Goal: Information Seeking & Learning: Learn about a topic

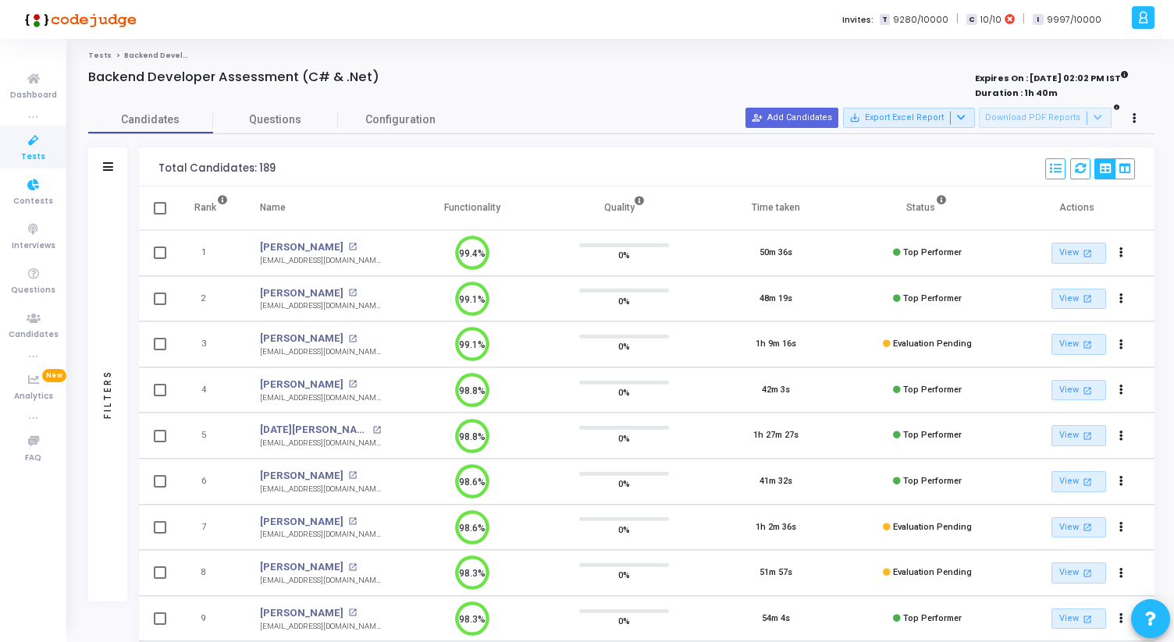
click at [34, 141] on icon at bounding box center [33, 141] width 33 height 20
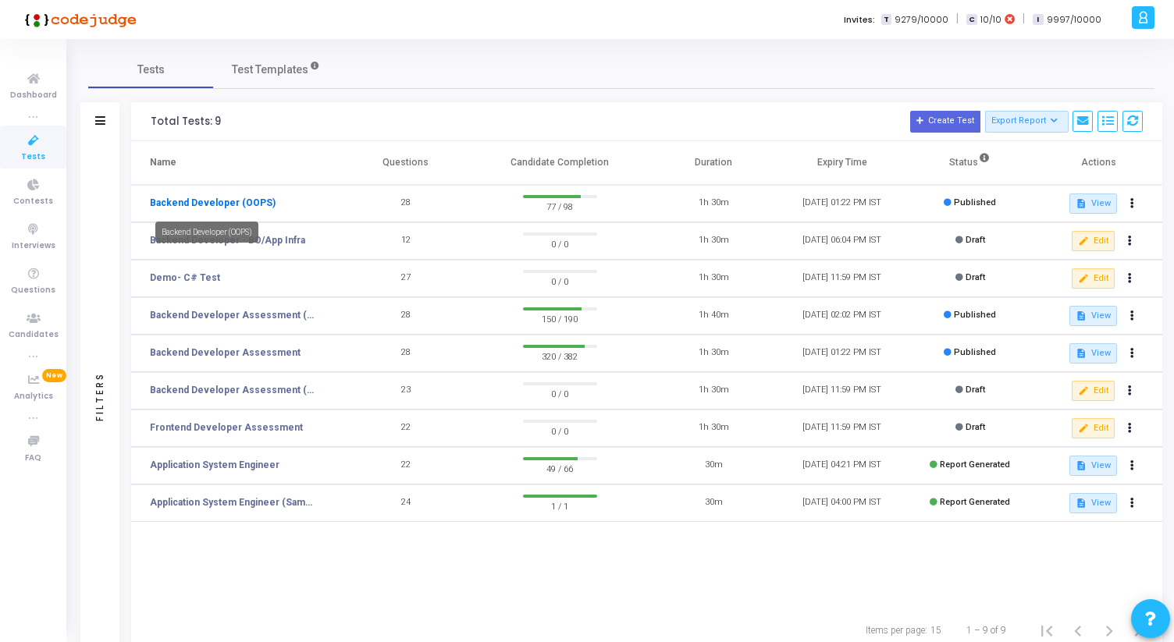
click at [212, 198] on link "Backend Developer (OOPS)" at bounding box center [213, 203] width 126 height 14
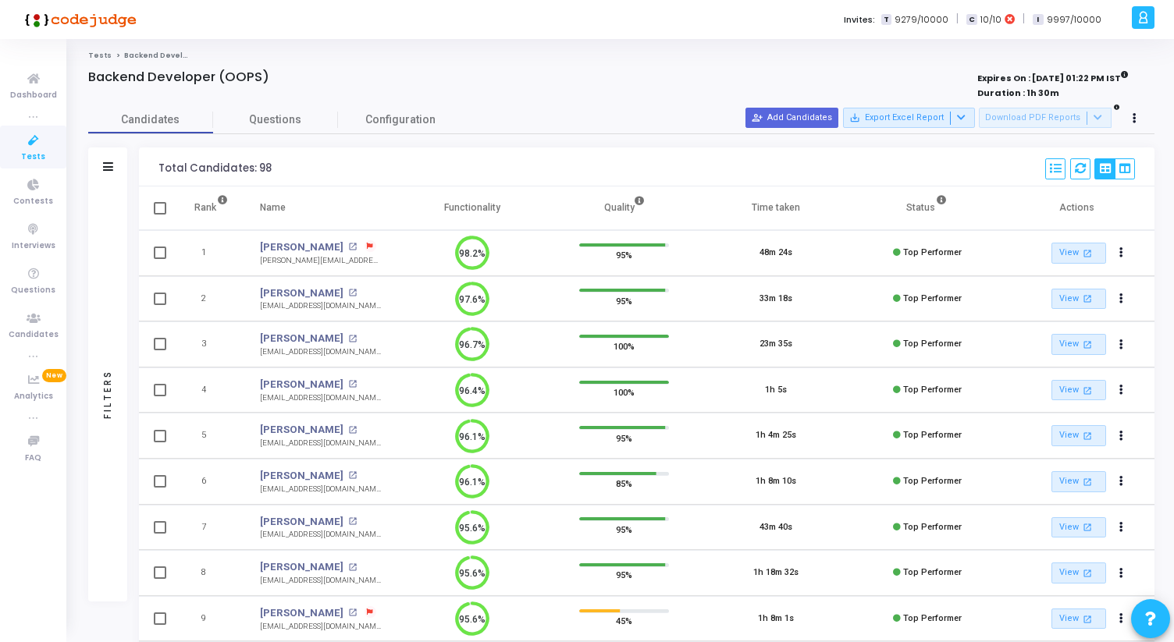
drag, startPoint x: 157, startPoint y: 170, endPoint x: 307, endPoint y: 171, distance: 149.9
click at [306, 171] on div "Total Candidates: 98 Select S No Name Questions Functionality Quality Time Take…" at bounding box center [647, 167] width 1016 height 39
click at [307, 171] on div "Total Candidates: 98 Select S No Name Questions Functionality Quality Time Take…" at bounding box center [647, 167] width 1016 height 39
drag, startPoint x: 301, startPoint y: 171, endPoint x: 142, endPoint y: 166, distance: 159.3
click at [142, 166] on div "Total Candidates: 98 Select S No Name Questions Functionality Quality Time Take…" at bounding box center [647, 167] width 1016 height 39
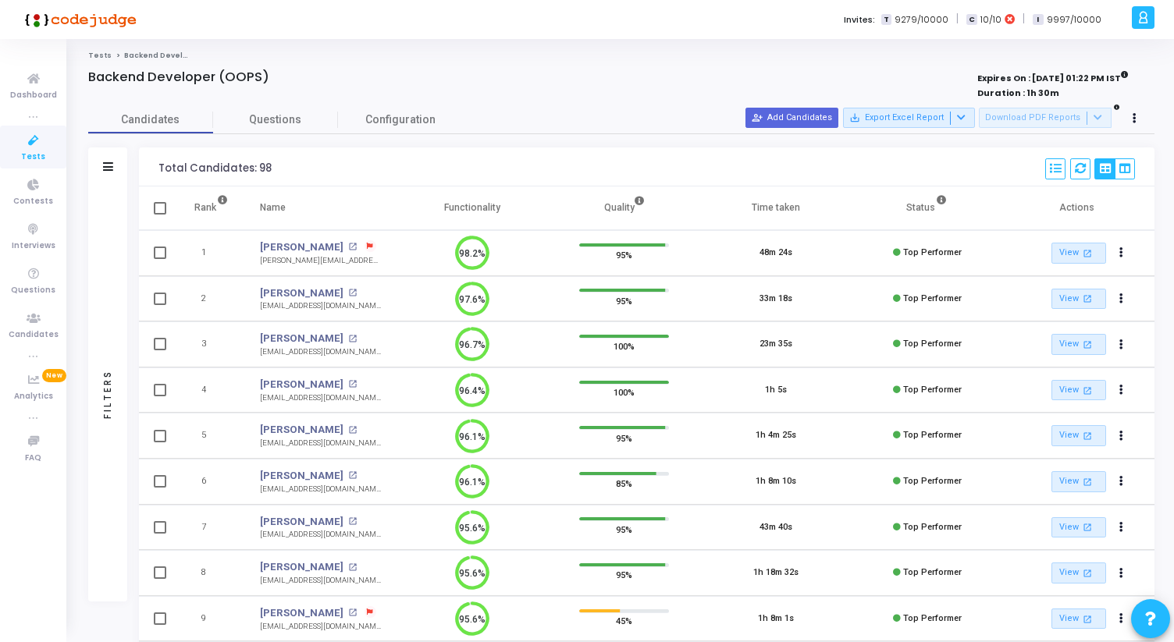
click at [142, 166] on div "Total Candidates: 98 Select S No Name Questions Functionality Quality Time Take…" at bounding box center [647, 167] width 1016 height 39
drag, startPoint x: 142, startPoint y: 166, endPoint x: 309, endPoint y: 169, distance: 167.1
click at [308, 169] on div "Total Candidates: 98 Select S No Name Questions Functionality Quality Time Take…" at bounding box center [647, 167] width 1016 height 39
click at [309, 169] on div "Total Candidates: 98 Select S No Name Questions Functionality Quality Time Take…" at bounding box center [647, 167] width 1016 height 39
drag, startPoint x: 309, startPoint y: 169, endPoint x: 156, endPoint y: 163, distance: 153.1
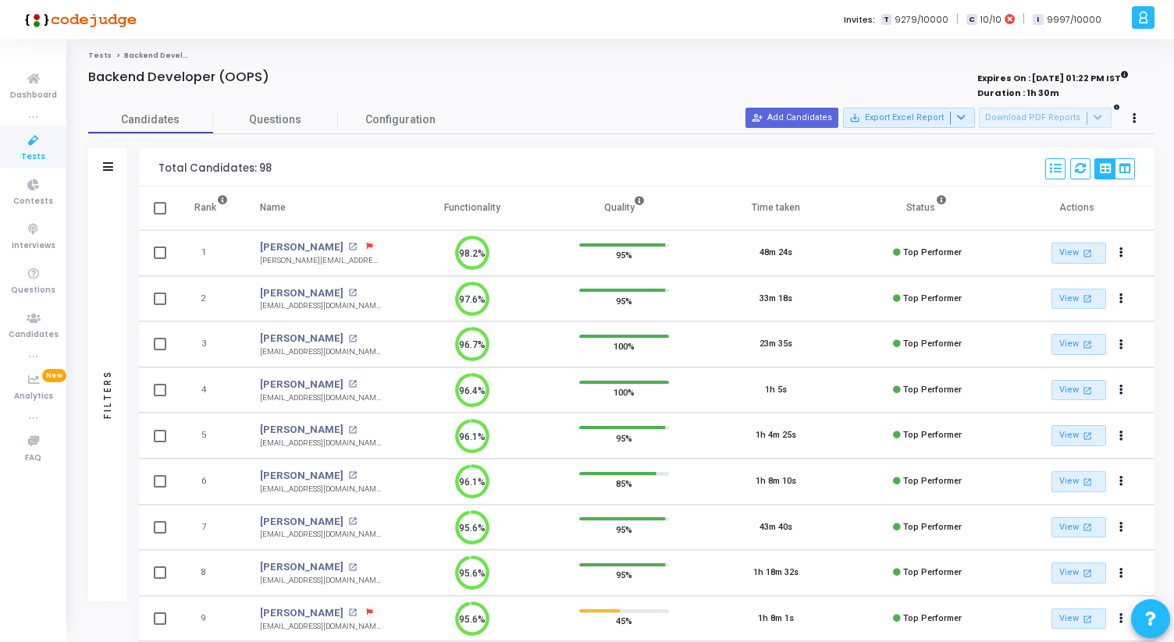
click at [156, 163] on div "Total Candidates: 98 Select S No Name Questions Functionality Quality Time Take…" at bounding box center [647, 167] width 1016 height 39
drag, startPoint x: 156, startPoint y: 163, endPoint x: 279, endPoint y: 165, distance: 122.6
click at [279, 165] on div "Total Candidates: 98 Select S No Name Questions Functionality Quality Time Take…" at bounding box center [647, 167] width 1016 height 39
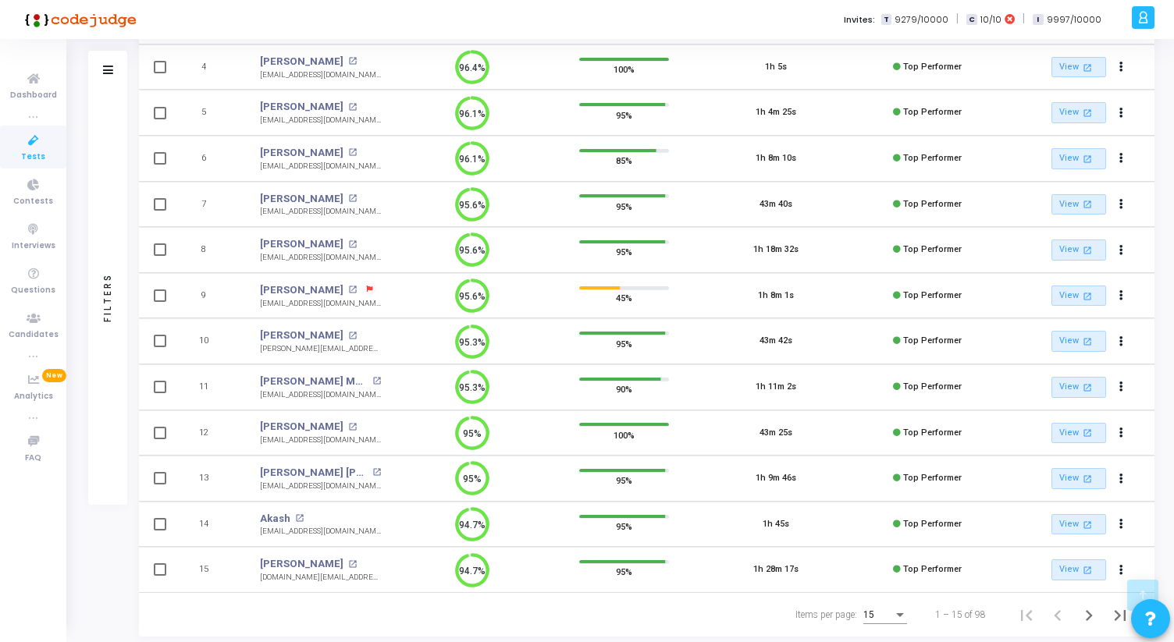
scroll to position [358, 0]
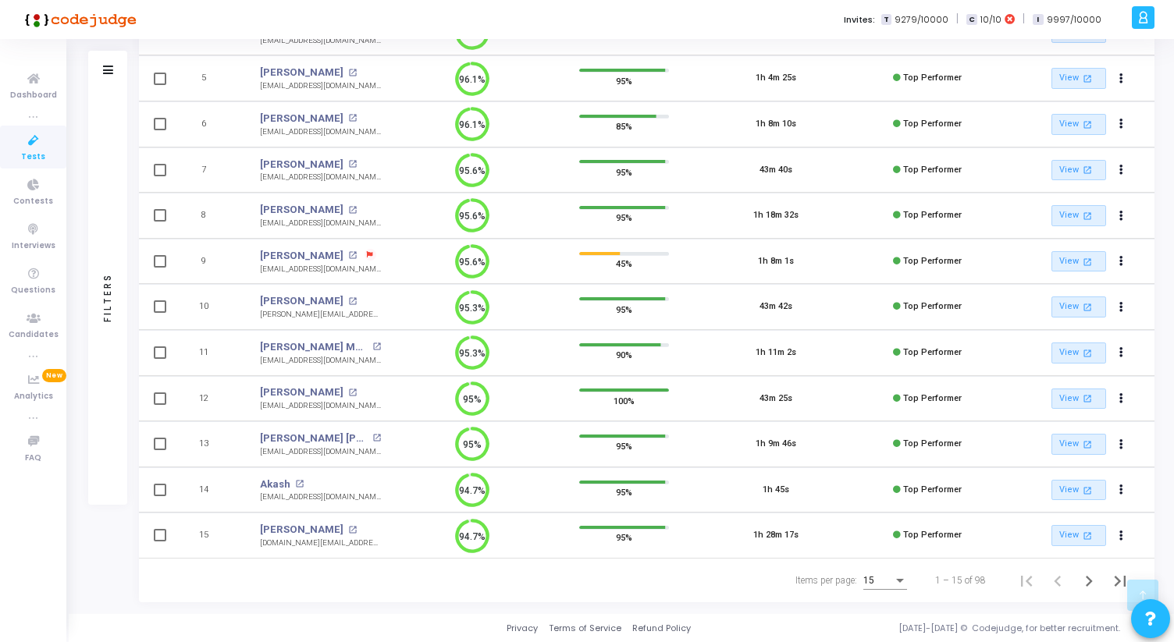
click at [891, 575] on div "15" at bounding box center [885, 577] width 44 height 26
click at [881, 567] on span "50" at bounding box center [886, 572] width 44 height 28
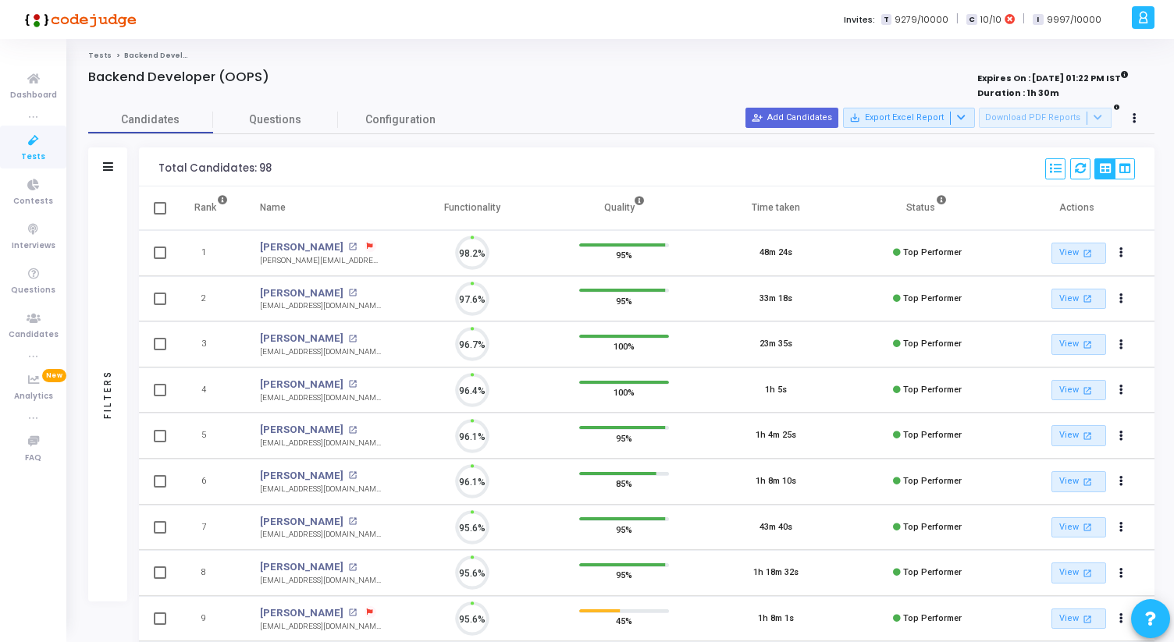
scroll to position [33, 40]
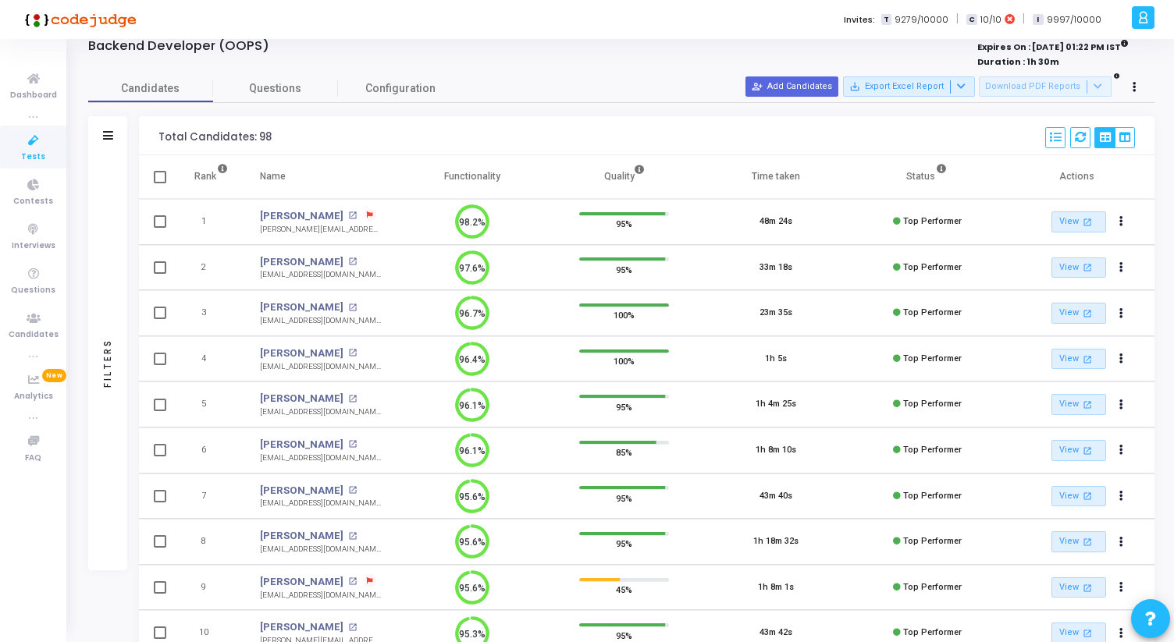
drag, startPoint x: 447, startPoint y: 176, endPoint x: 501, endPoint y: 177, distance: 53.9
click at [501, 177] on th "Functionality" at bounding box center [472, 177] width 151 height 44
drag, startPoint x: 501, startPoint y: 177, endPoint x: 441, endPoint y: 177, distance: 60.1
click at [441, 177] on th "Functionality" at bounding box center [472, 177] width 151 height 44
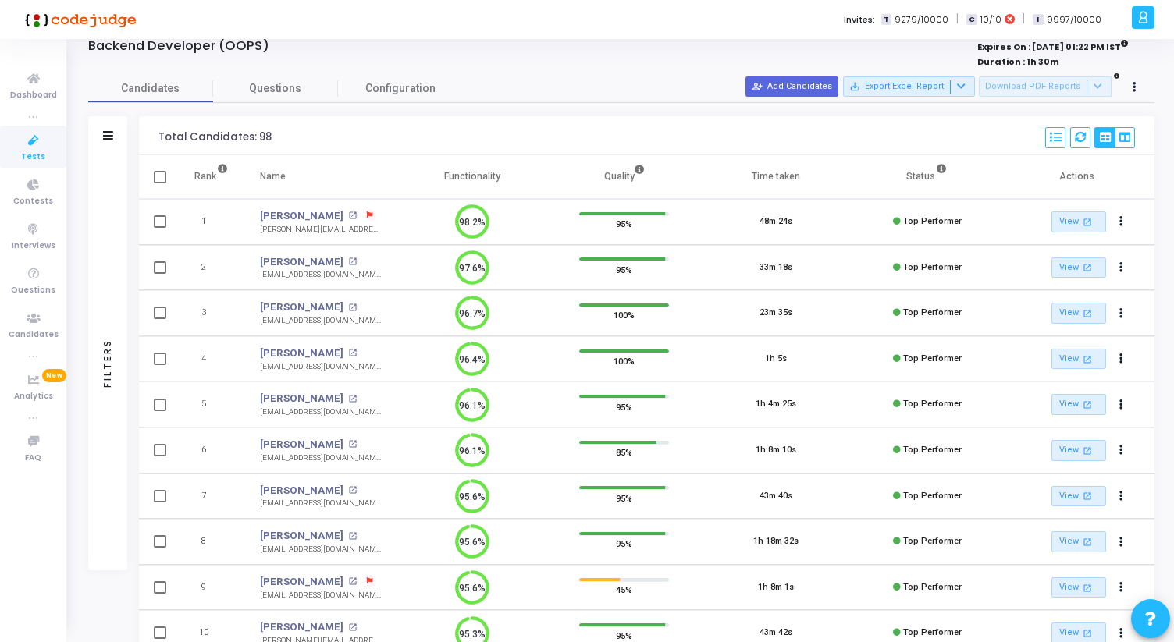
click at [441, 177] on th "Functionality" at bounding box center [472, 177] width 151 height 44
drag, startPoint x: 441, startPoint y: 177, endPoint x: 505, endPoint y: 175, distance: 64.1
click at [505, 175] on th "Functionality" at bounding box center [472, 177] width 151 height 44
click at [506, 175] on th "Functionality" at bounding box center [472, 177] width 151 height 44
drag, startPoint x: 506, startPoint y: 175, endPoint x: 247, endPoint y: 180, distance: 258.5
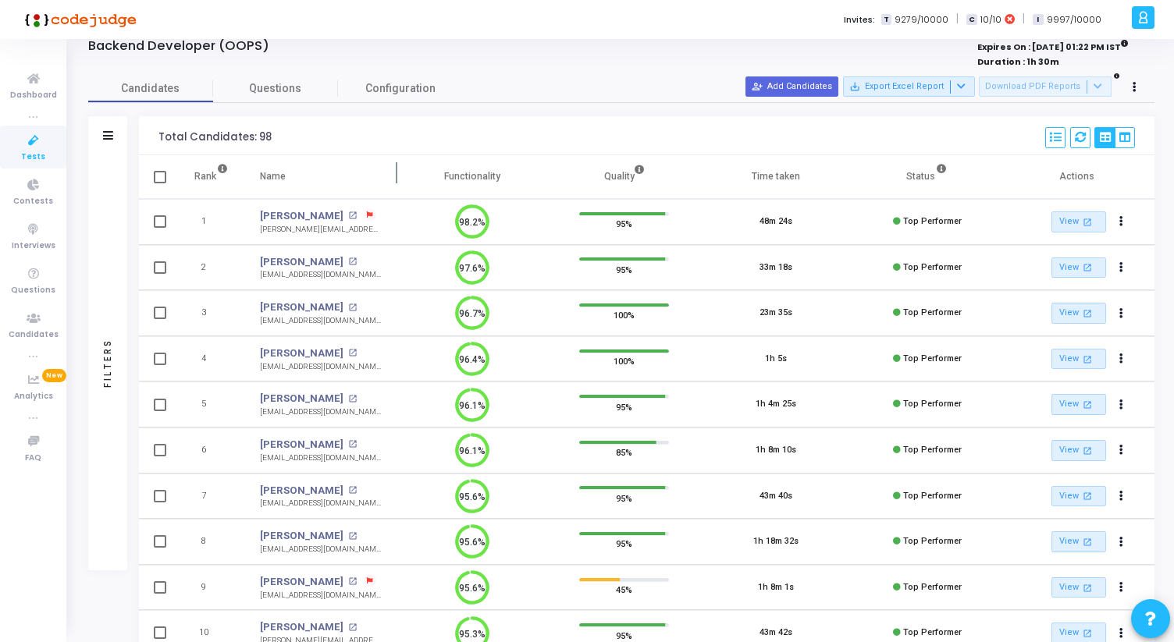
click at [247, 180] on tr "Rank Name Functionality Quality Time taken Status Actions" at bounding box center [647, 177] width 1016 height 44
click at [247, 180] on th "Name" at bounding box center [320, 177] width 152 height 44
drag, startPoint x: 254, startPoint y: 177, endPoint x: 506, endPoint y: 174, distance: 252.2
click at [506, 174] on tr "Rank Name Functionality Quality Time taken Status Actions" at bounding box center [647, 177] width 1016 height 44
click at [506, 174] on th "Functionality" at bounding box center [472, 177] width 151 height 44
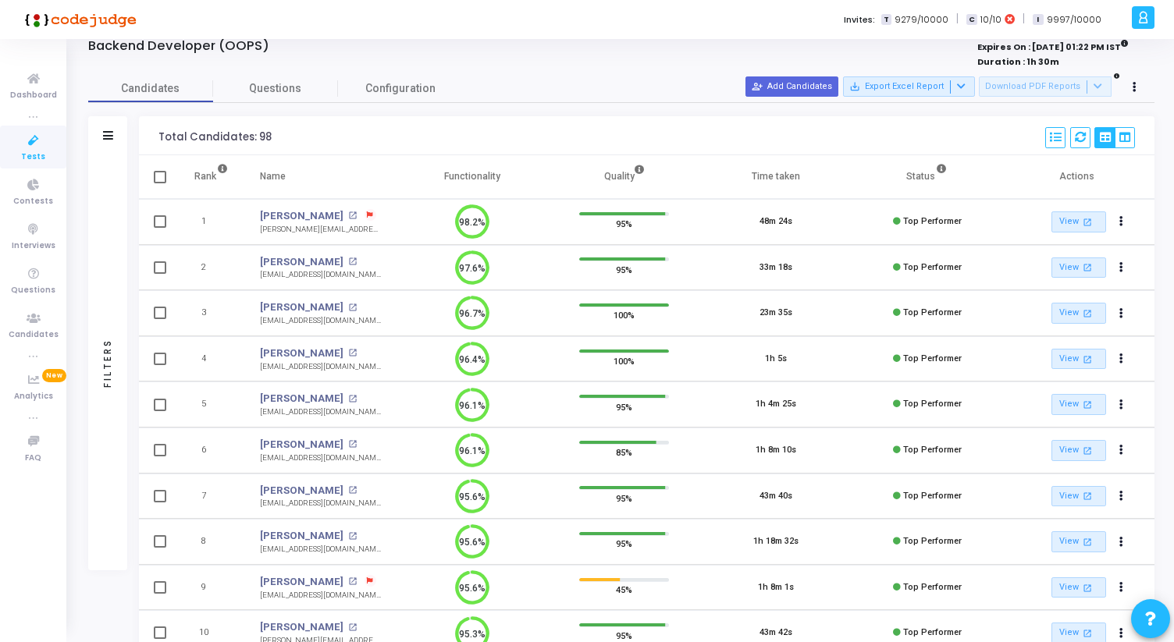
drag, startPoint x: 506, startPoint y: 174, endPoint x: 181, endPoint y: 169, distance: 324.8
click at [181, 169] on tr "Rank Name Functionality Quality Time taken Status Actions" at bounding box center [647, 177] width 1016 height 44
drag, startPoint x: 155, startPoint y: 137, endPoint x: 518, endPoint y: 180, distance: 364.7
click at [518, 180] on th "Functionality" at bounding box center [472, 177] width 151 height 44
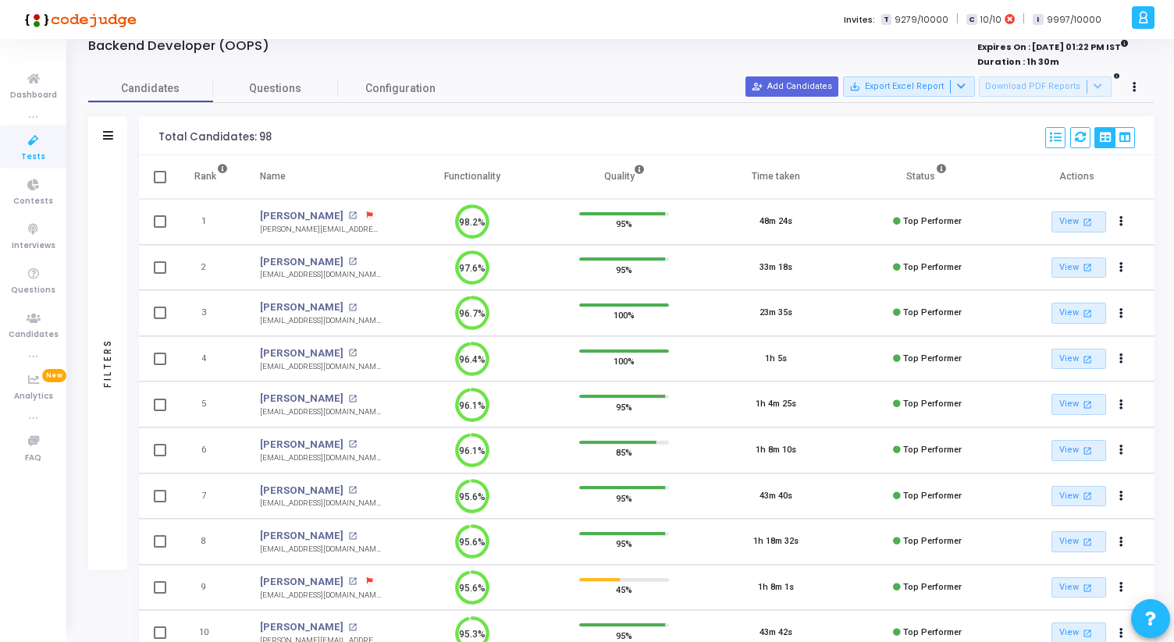
drag, startPoint x: 518, startPoint y: 180, endPoint x: 164, endPoint y: 130, distance: 357.0
click at [164, 131] on div "Total Candidates: 98" at bounding box center [214, 137] width 113 height 12
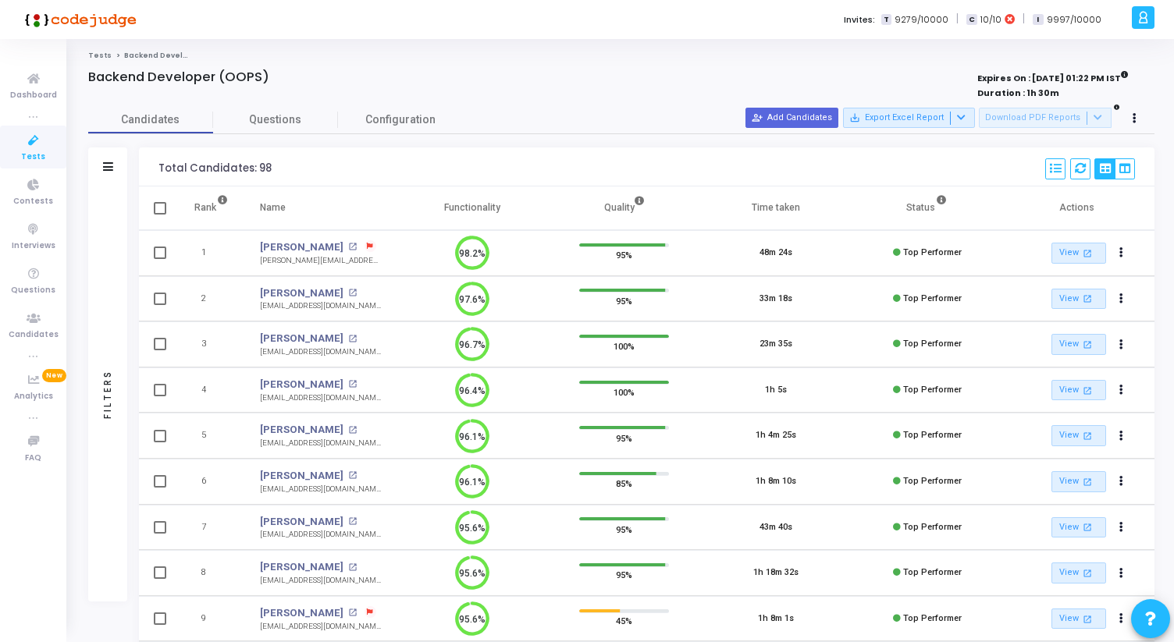
drag, startPoint x: 514, startPoint y: 207, endPoint x: 154, endPoint y: 164, distance: 363.2
click at [154, 164] on div "Total Candidates: 98 Select S No Name Questions Functionality Quality Time Take…" at bounding box center [647, 167] width 1016 height 39
drag, startPoint x: 154, startPoint y: 164, endPoint x: 510, endPoint y: 222, distance: 360.8
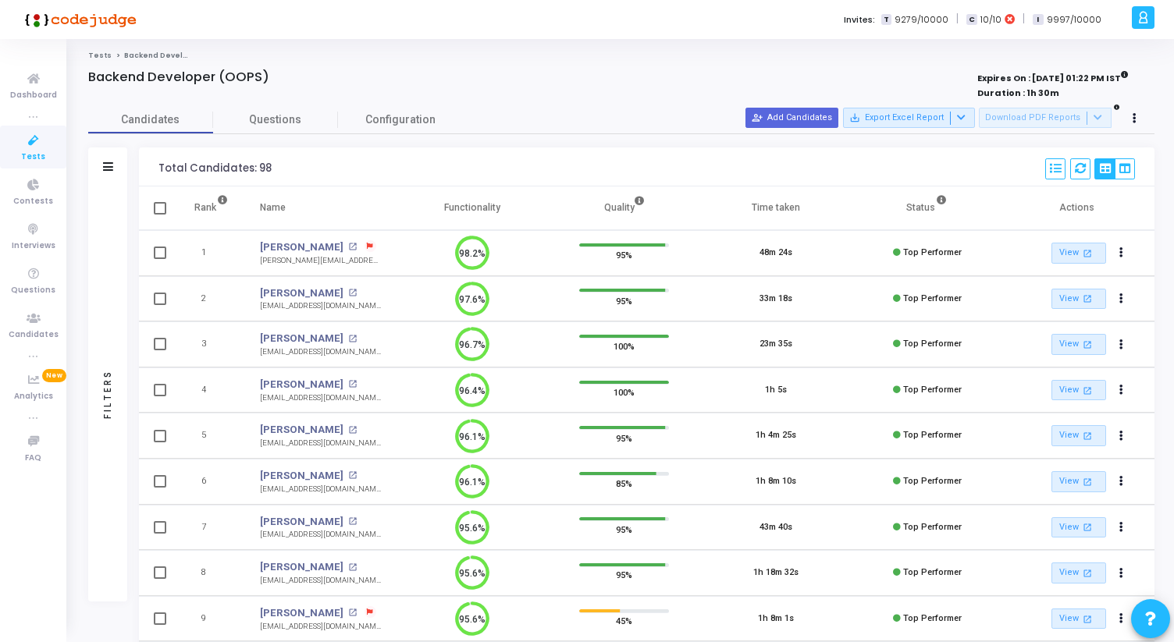
click at [518, 212] on th "Functionality" at bounding box center [472, 209] width 151 height 44
drag, startPoint x: 518, startPoint y: 212, endPoint x: 143, endPoint y: 163, distance: 377.8
click at [143, 163] on div "Total Candidates: 98 Select S No Name Questions Functionality Quality Time Take…" at bounding box center [647, 167] width 1016 height 39
drag, startPoint x: 143, startPoint y: 163, endPoint x: 512, endPoint y: 201, distance: 371.2
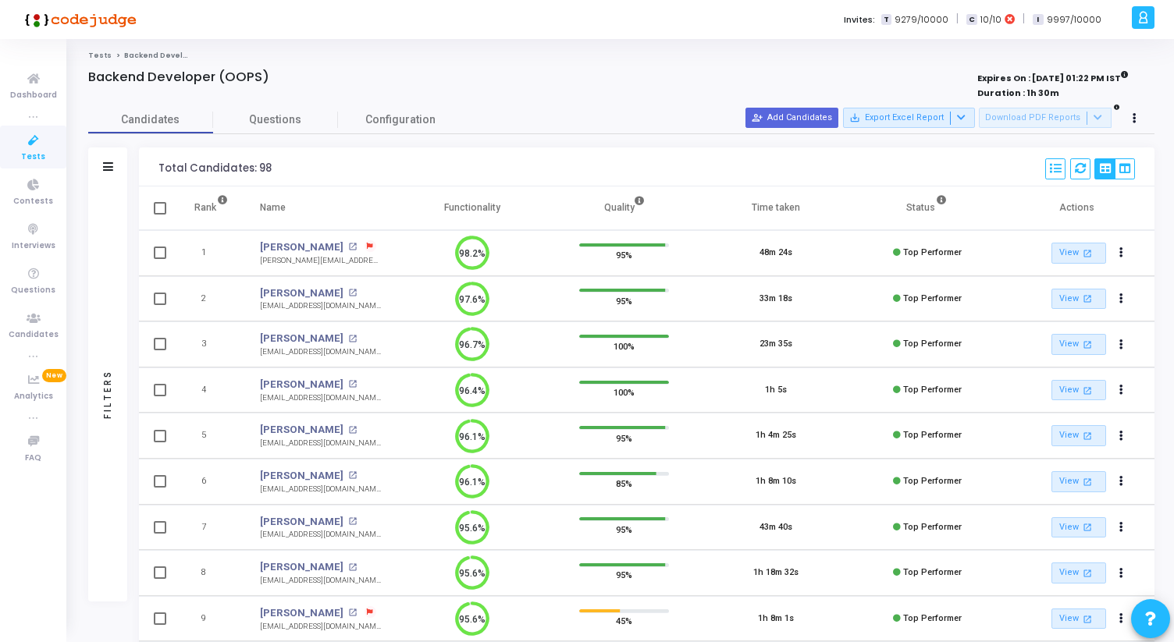
click at [512, 201] on th "Functionality" at bounding box center [472, 209] width 151 height 44
drag, startPoint x: 512, startPoint y: 201, endPoint x: 148, endPoint y: 162, distance: 366.6
click at [148, 162] on div "Total Candidates: 98 Select S No Name Questions Functionality Quality Time Take…" at bounding box center [647, 167] width 1016 height 39
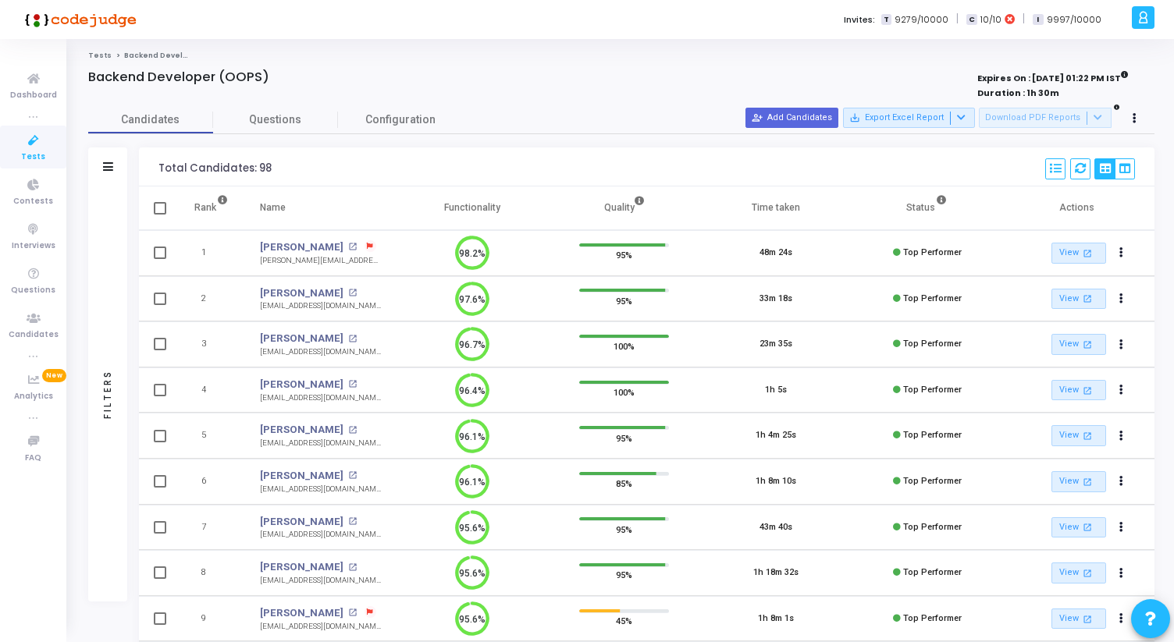
drag, startPoint x: 148, startPoint y: 162, endPoint x: 505, endPoint y: 205, distance: 360.1
click at [505, 205] on th "Functionality" at bounding box center [472, 209] width 151 height 44
drag, startPoint x: 505, startPoint y: 205, endPoint x: 143, endPoint y: 162, distance: 364.8
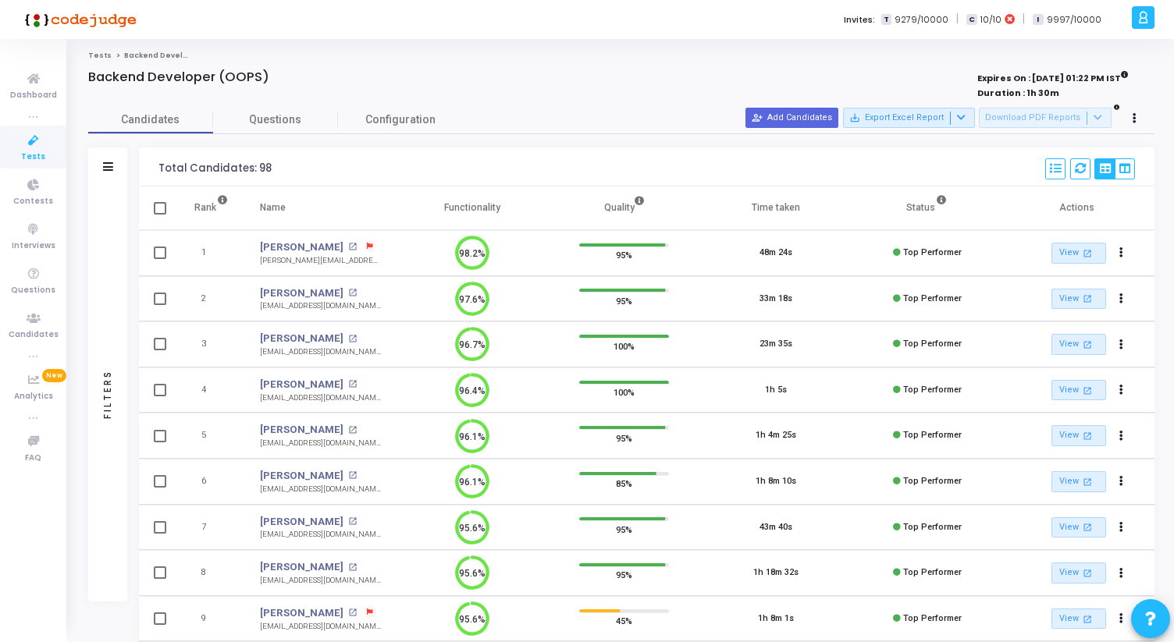
click at [143, 162] on div "Total Candidates: 98 Select S No Name Questions Functionality Quality Time Take…" at bounding box center [647, 167] width 1016 height 39
drag, startPoint x: 143, startPoint y: 162, endPoint x: 526, endPoint y: 236, distance: 390.3
click at [501, 211] on th "Functionality" at bounding box center [472, 209] width 151 height 44
drag, startPoint x: 503, startPoint y: 210, endPoint x: 148, endPoint y: 162, distance: 357.6
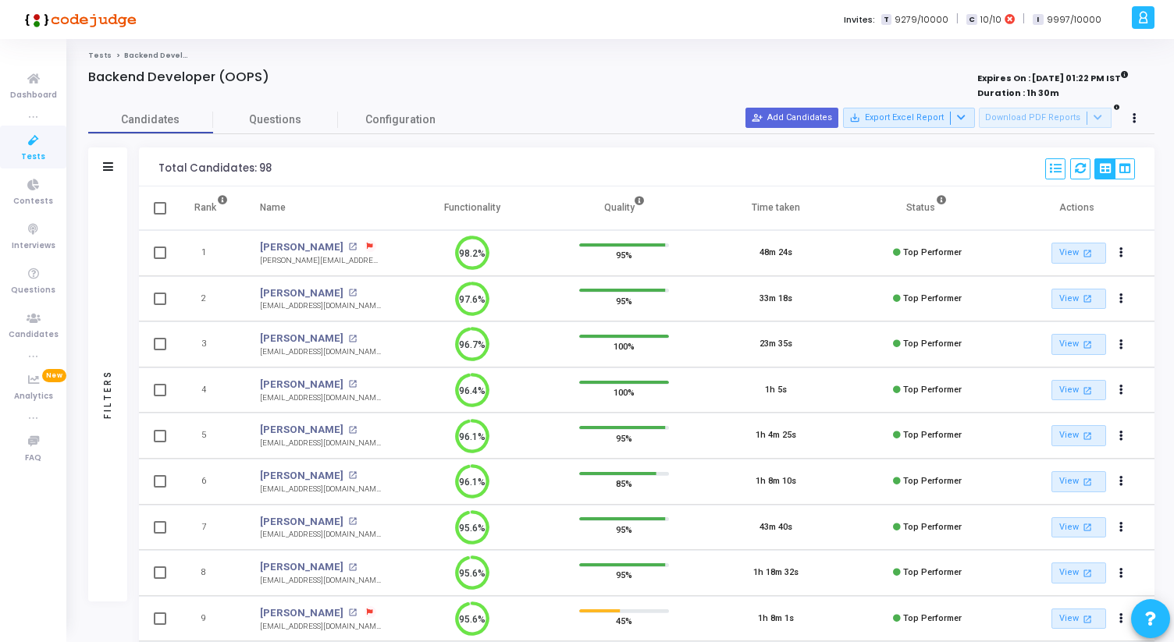
click at [148, 162] on div "Total Candidates: 98 Select S No Name Questions Functionality Quality Time Take…" at bounding box center [647, 167] width 1016 height 39
drag, startPoint x: 148, startPoint y: 162, endPoint x: 504, endPoint y: 203, distance: 357.5
click at [504, 203] on th "Functionality" at bounding box center [472, 209] width 151 height 44
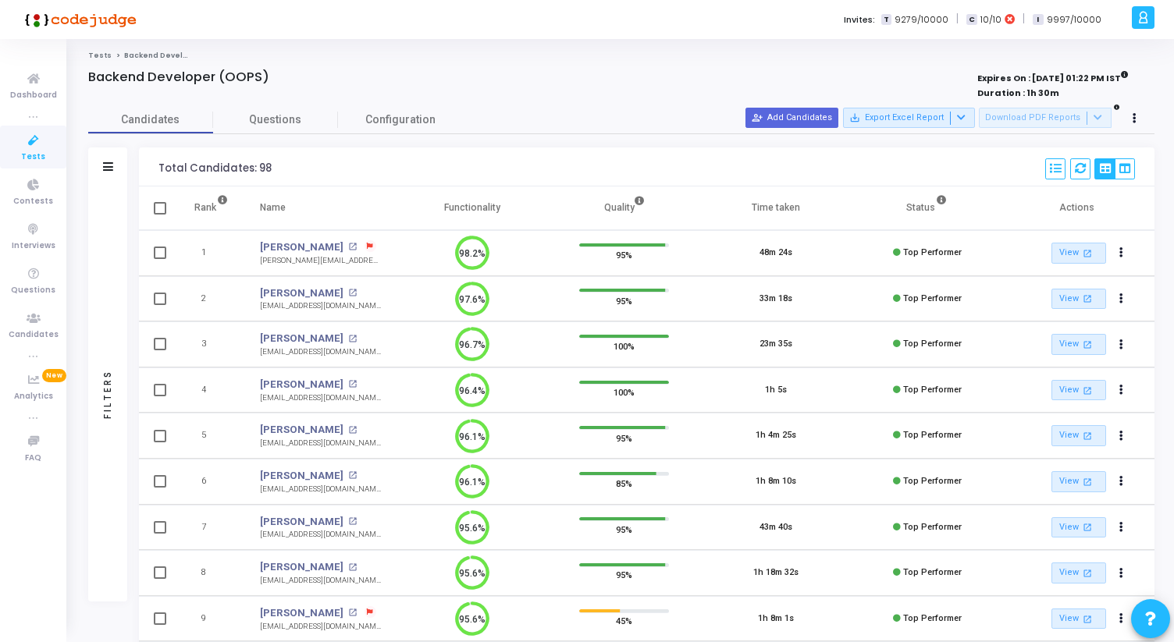
drag, startPoint x: 504, startPoint y: 203, endPoint x: 151, endPoint y: 170, distance: 353.6
click at [151, 170] on div "Total Candidates: 98 Select S No Name Questions Functionality Quality Time Take…" at bounding box center [647, 167] width 1016 height 39
drag, startPoint x: 151, startPoint y: 170, endPoint x: 507, endPoint y: 212, distance: 358.4
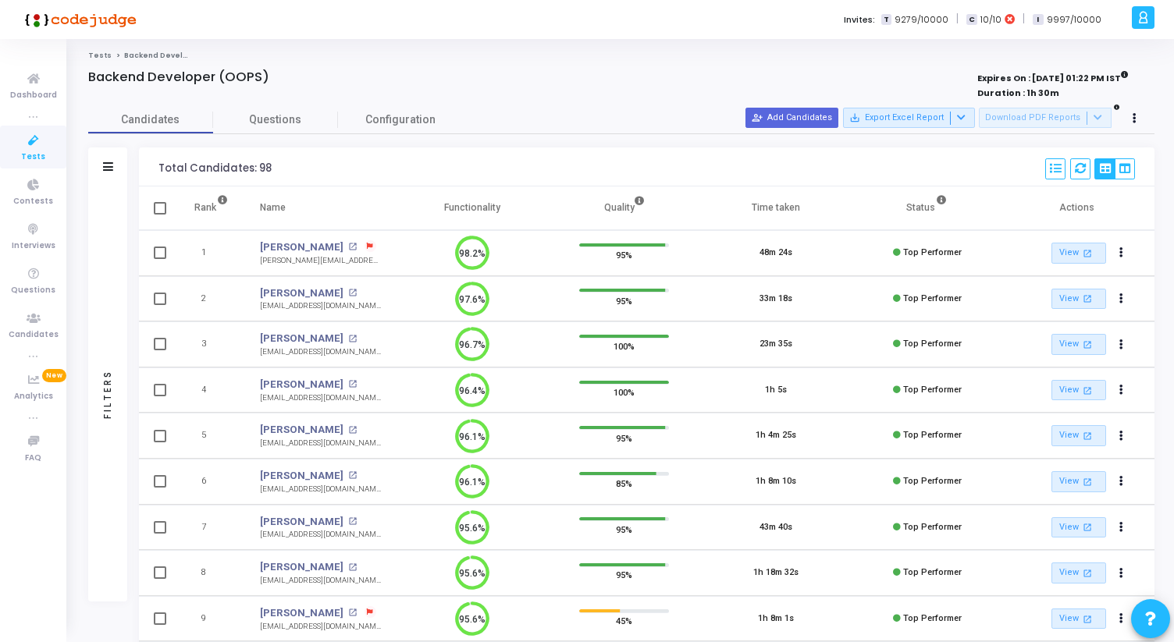
click at [507, 212] on th "Functionality" at bounding box center [472, 209] width 151 height 44
drag, startPoint x: 507, startPoint y: 212, endPoint x: 145, endPoint y: 160, distance: 365.9
click at [145, 159] on div "Total Candidates: 98 Select S No Name Questions Functionality Quality Time Take…" at bounding box center [647, 167] width 1016 height 39
drag, startPoint x: 145, startPoint y: 159, endPoint x: 502, endPoint y: 201, distance: 359.1
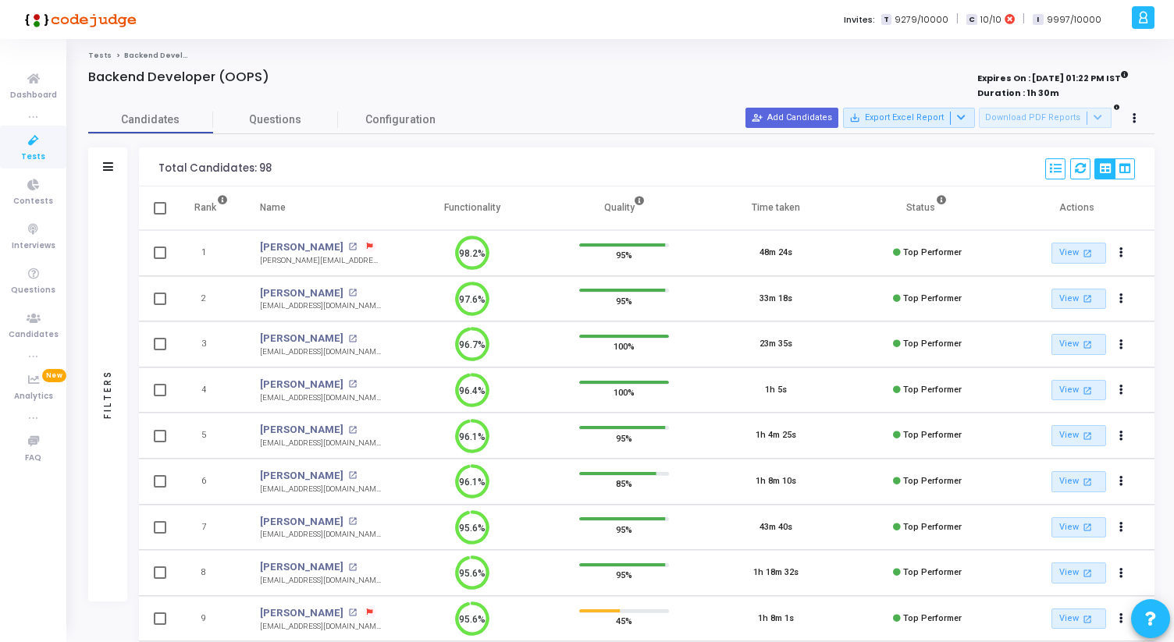
click at [502, 201] on th "Functionality" at bounding box center [472, 209] width 151 height 44
drag, startPoint x: 512, startPoint y: 208, endPoint x: 146, endPoint y: 164, distance: 368.8
click at [146, 165] on div "Total Candidates: 98 Select S No Name Questions Functionality Quality Time Take…" at bounding box center [647, 167] width 1016 height 39
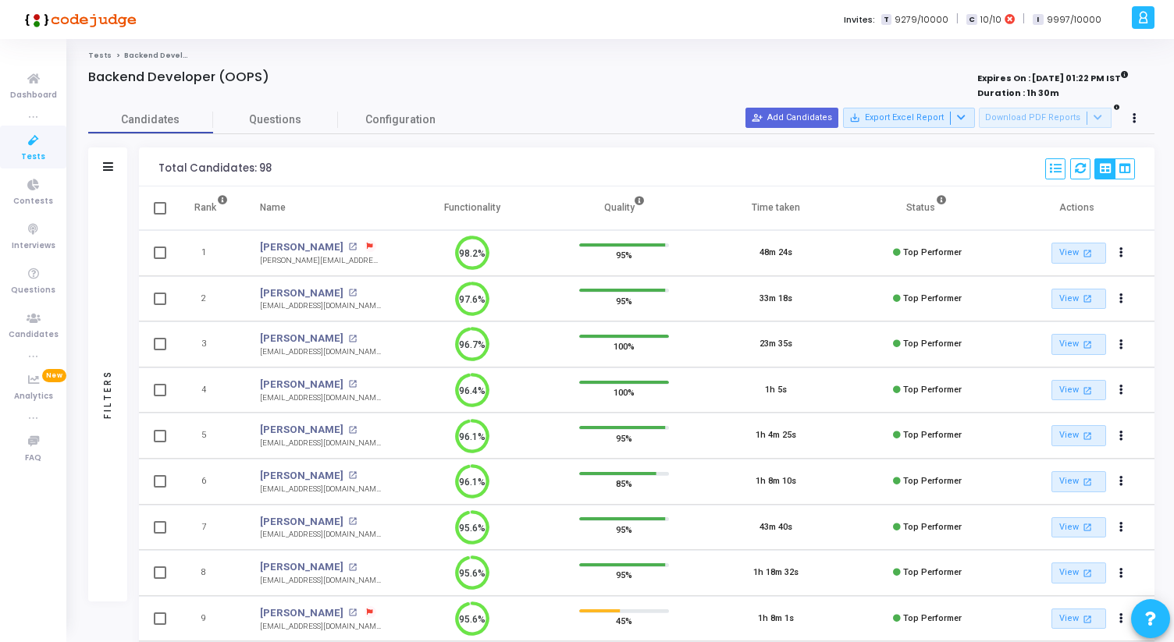
drag, startPoint x: 146, startPoint y: 165, endPoint x: 504, endPoint y: 203, distance: 359.6
click at [504, 203] on th "Functionality" at bounding box center [472, 209] width 151 height 44
drag, startPoint x: 504, startPoint y: 203, endPoint x: 137, endPoint y: 165, distance: 368.8
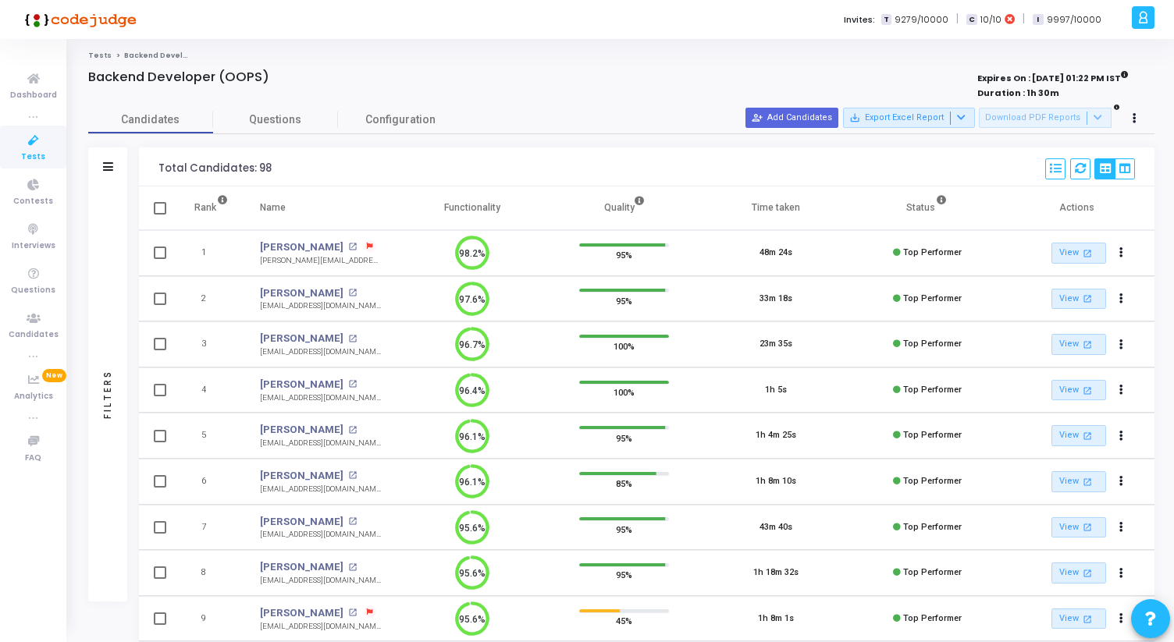
click at [154, 165] on div "Total Candidates: 98 Select S No Name Questions Functionality Quality Time Take…" at bounding box center [647, 167] width 1016 height 39
drag, startPoint x: 152, startPoint y: 165, endPoint x: 527, endPoint y: 202, distance: 376.5
click at [527, 202] on th "Functionality" at bounding box center [472, 209] width 151 height 44
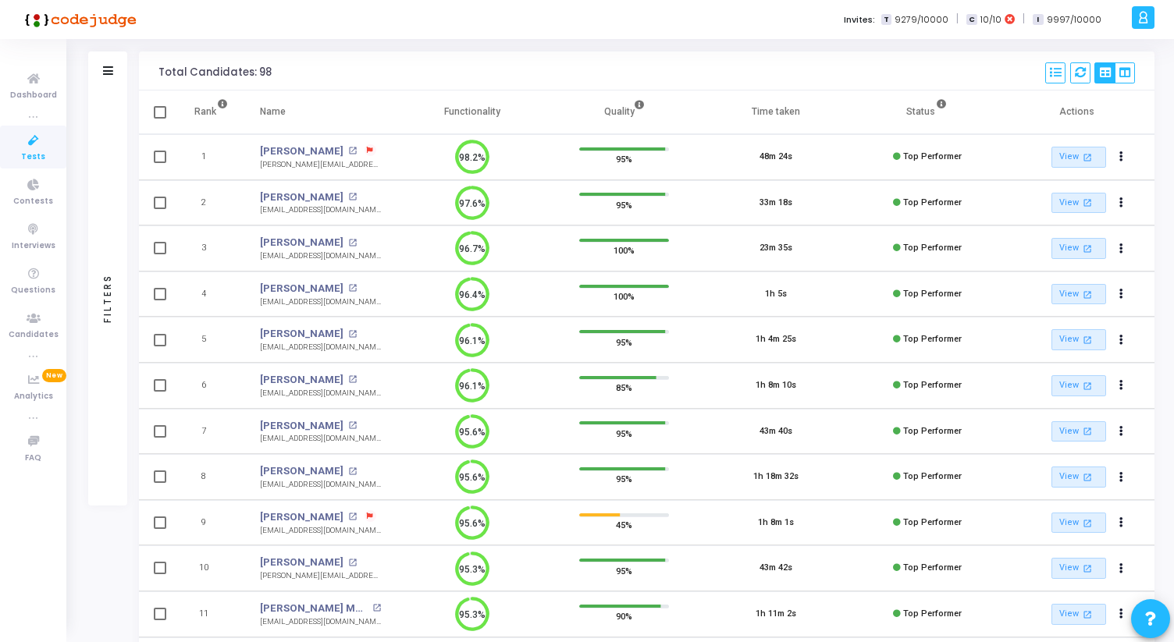
scroll to position [0, 0]
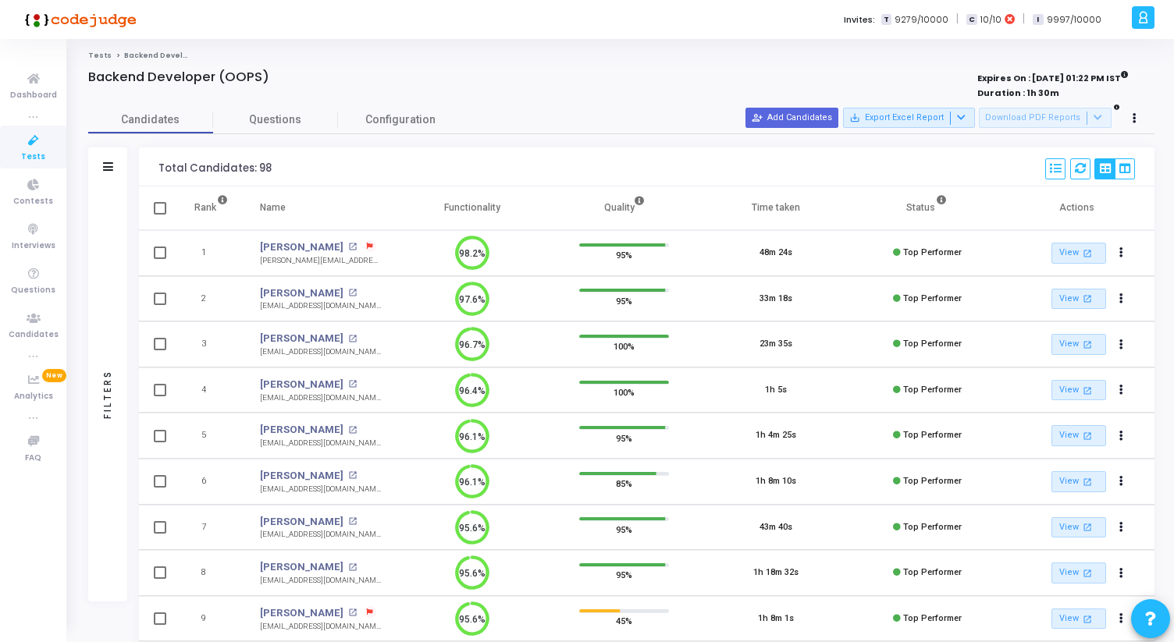
drag, startPoint x: 157, startPoint y: 170, endPoint x: 521, endPoint y: 224, distance: 367.7
click at [154, 172] on div "Total Candidates: 98 Select S No Name Questions Functionality Quality Time Take…" at bounding box center [647, 167] width 1016 height 39
drag, startPoint x: 154, startPoint y: 172, endPoint x: 1172, endPoint y: 292, distance: 1025.0
click at [1173, 292] on html "</div></div> AK [PERSON_NAME] [PERSON_NAME] Subscribe to a plan of your choice …" at bounding box center [587, 321] width 1174 height 642
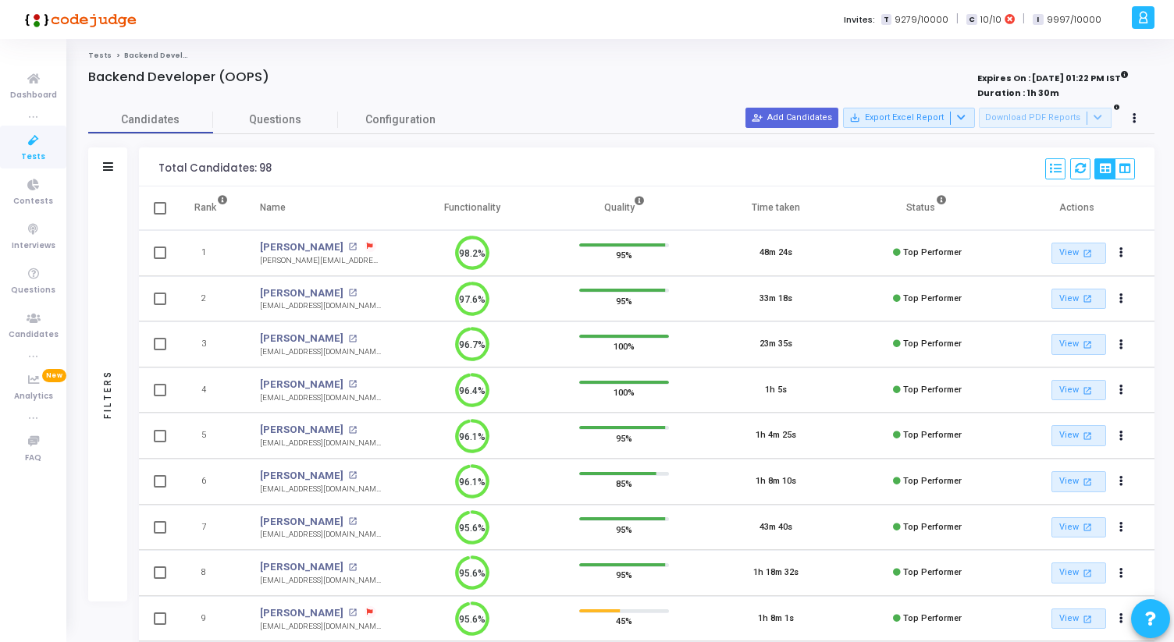
click at [159, 165] on div "Total Candidates: 98" at bounding box center [214, 168] width 113 height 12
drag, startPoint x: 159, startPoint y: 165, endPoint x: 1179, endPoint y: 212, distance: 1020.6
click at [1173, 212] on html "</div></div> AK [PERSON_NAME] [PERSON_NAME] Subscribe to a plan of your choice …" at bounding box center [587, 321] width 1174 height 642
click at [239, 157] on div "Total Candidates: 98" at bounding box center [214, 168] width 113 height 34
drag, startPoint x: 159, startPoint y: 166, endPoint x: 987, endPoint y: 261, distance: 832.9
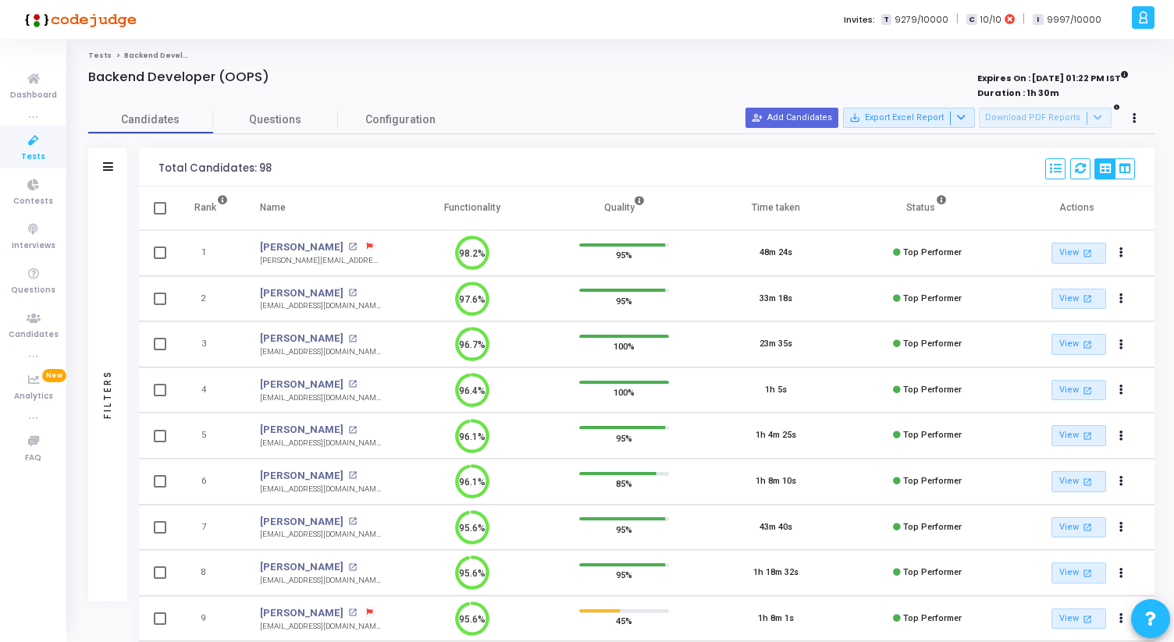
click at [162, 170] on div "Total Candidates: 98" at bounding box center [214, 168] width 113 height 12
drag, startPoint x: 158, startPoint y: 169, endPoint x: 1025, endPoint y: 226, distance: 869.1
click at [155, 166] on div "Total Candidates: 98 Select S No Name Questions Functionality Quality Time Take…" at bounding box center [647, 167] width 1016 height 39
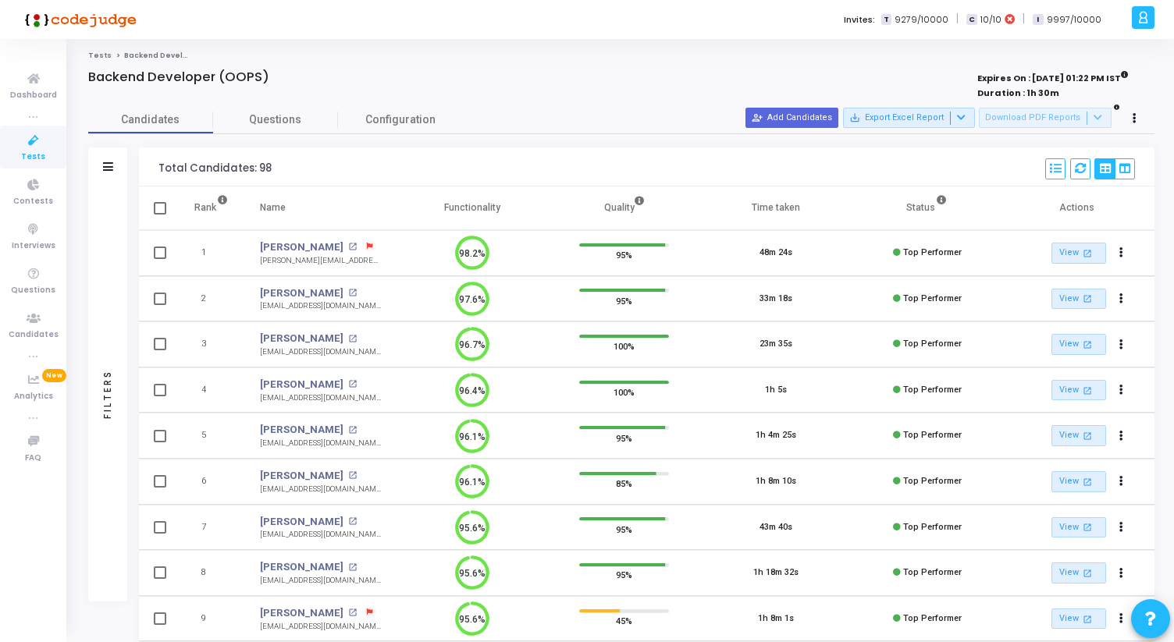
drag, startPoint x: 155, startPoint y: 166, endPoint x: 1160, endPoint y: 210, distance: 1006.4
click at [171, 170] on div "Total Candidates: 98" at bounding box center [214, 168] width 113 height 12
drag, startPoint x: 154, startPoint y: 170, endPoint x: 1141, endPoint y: 236, distance: 989.7
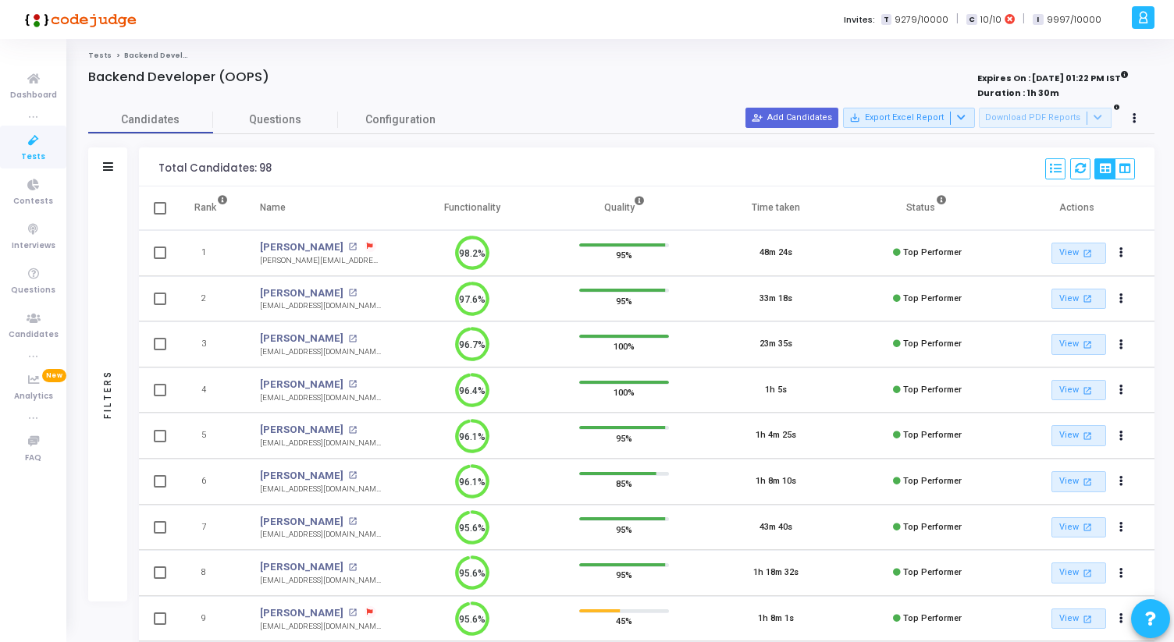
click at [149, 173] on div "Total Candidates: 98 Select S No Name Questions Functionality Quality Time Take…" at bounding box center [647, 167] width 1016 height 39
drag, startPoint x: 149, startPoint y: 173, endPoint x: 831, endPoint y: 230, distance: 684.6
click at [150, 158] on div "Total Candidates: 98 Select S No Name Questions Functionality Quality Time Take…" at bounding box center [647, 167] width 1016 height 39
drag, startPoint x: 150, startPoint y: 159, endPoint x: 470, endPoint y: 230, distance: 327.7
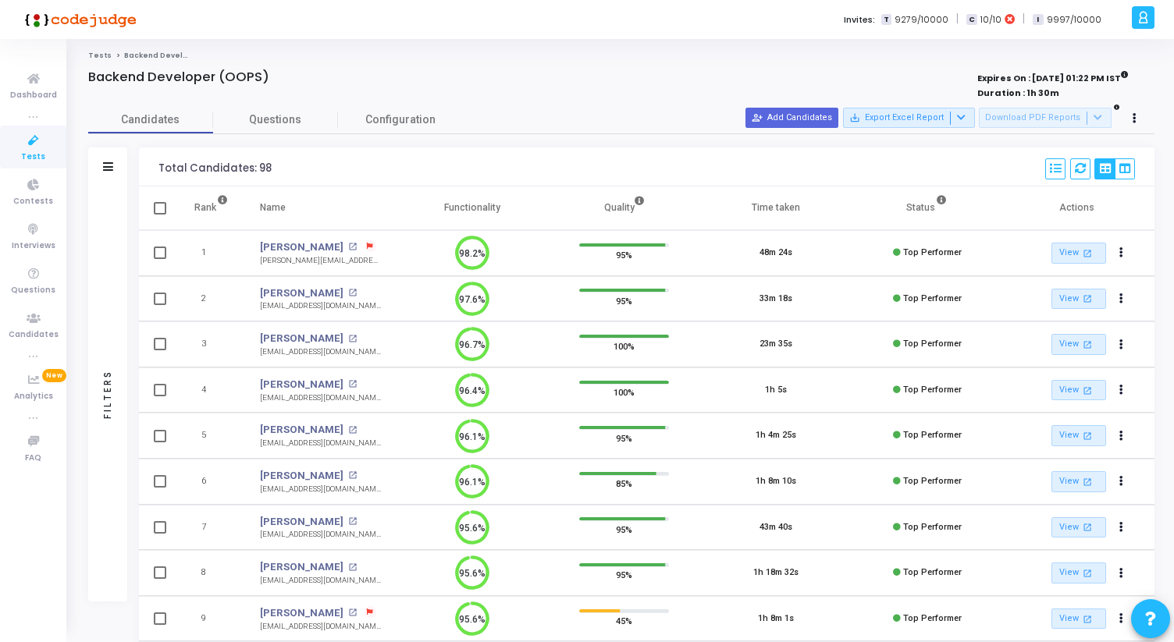
click at [278, 125] on span "Questions" at bounding box center [275, 120] width 125 height 16
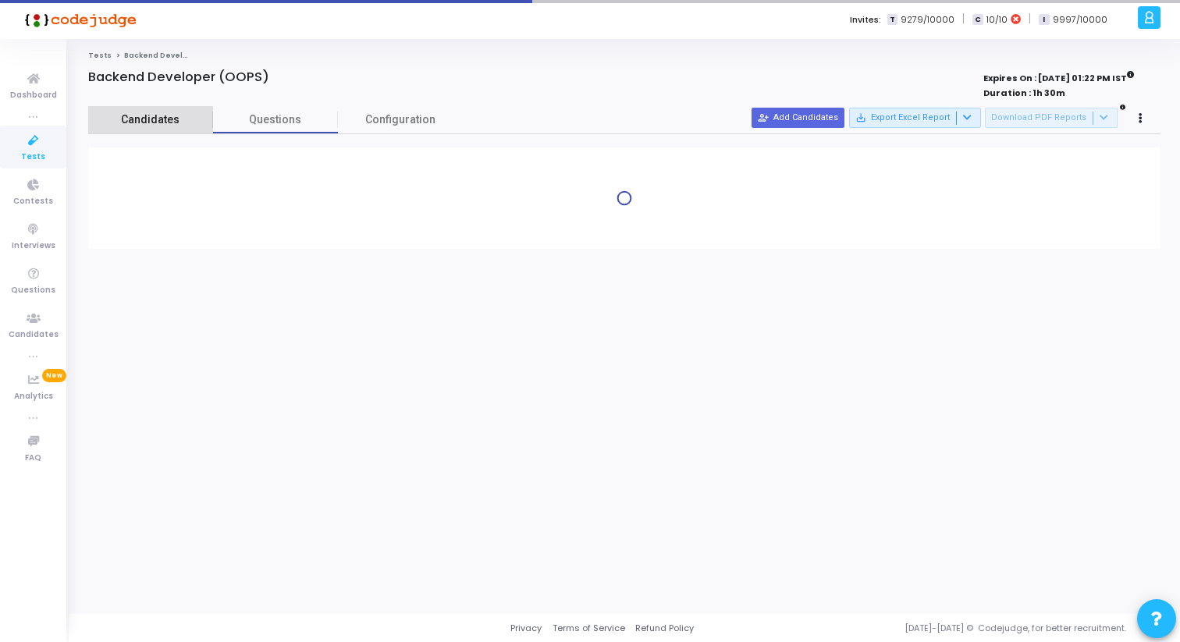
click at [179, 122] on span "Candidates" at bounding box center [150, 120] width 125 height 16
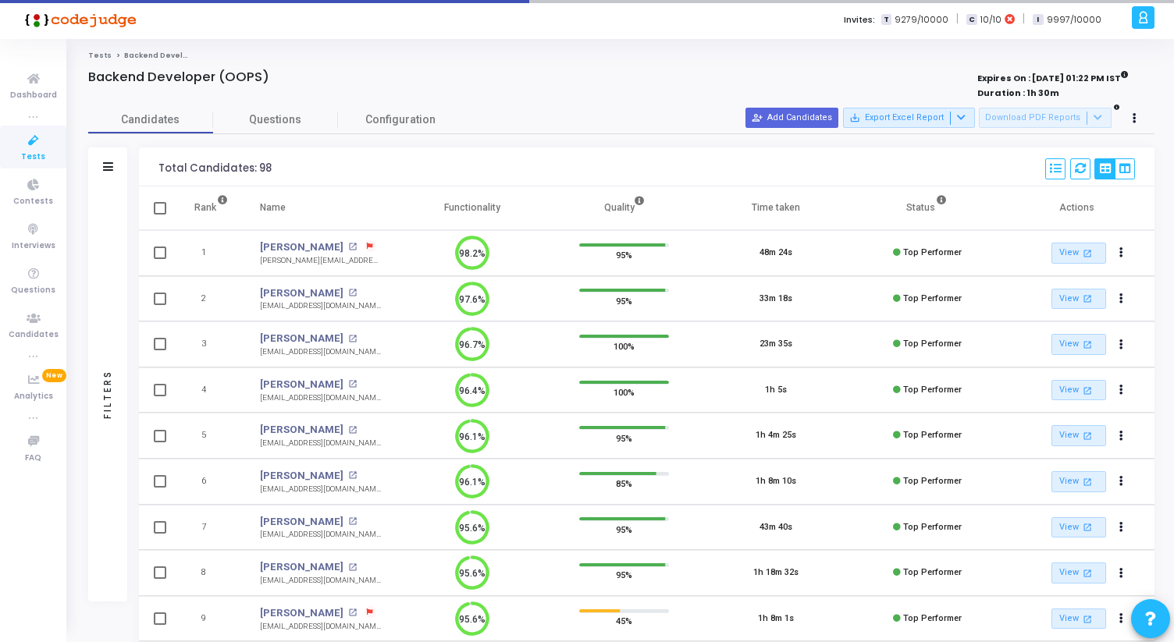
click at [38, 148] on icon at bounding box center [33, 141] width 33 height 20
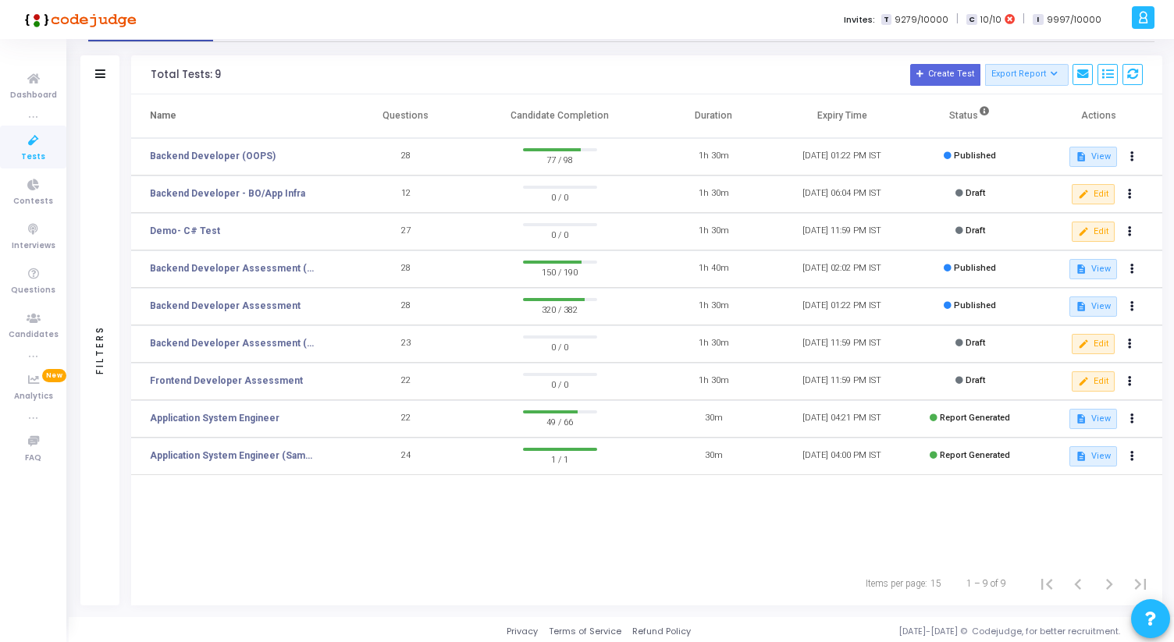
scroll to position [50, 0]
